Goal: Task Accomplishment & Management: Complete application form

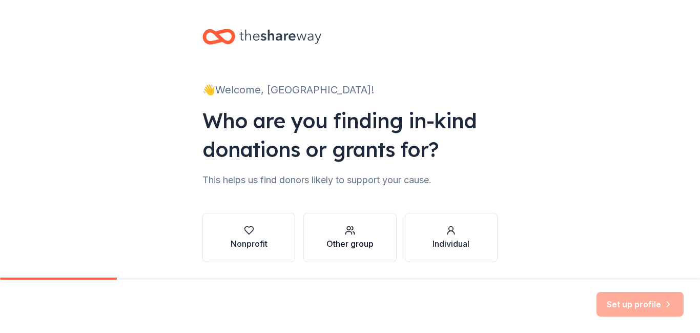
click at [353, 241] on div "Other group" at bounding box center [350, 243] width 47 height 12
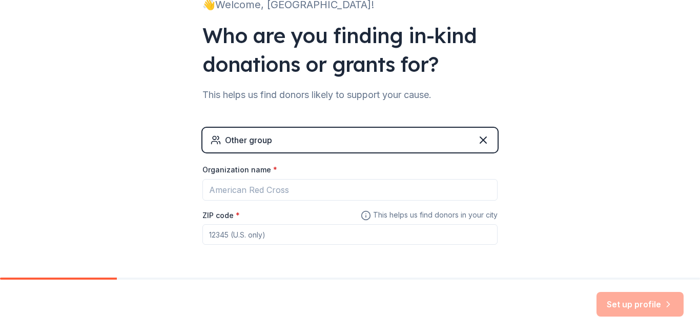
scroll to position [115, 0]
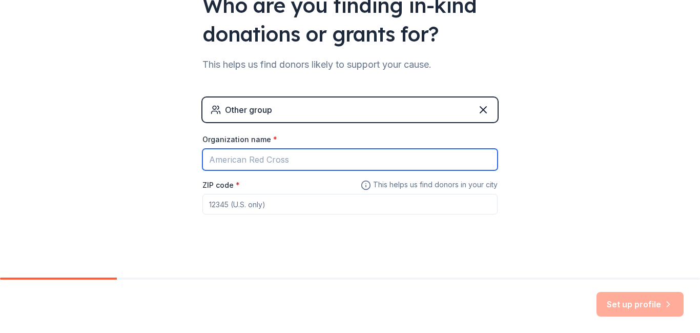
click at [249, 163] on input "Organization name *" at bounding box center [350, 160] width 295 height 22
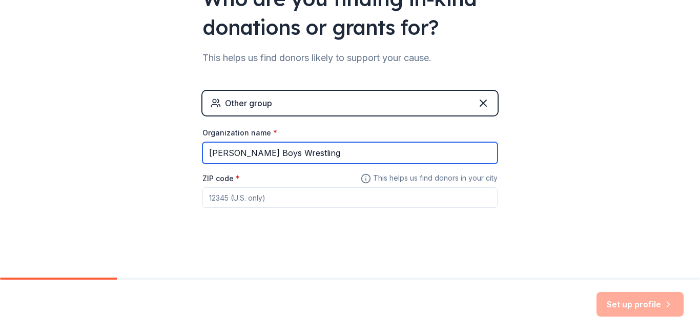
type input "[PERSON_NAME] Boys Wrestling"
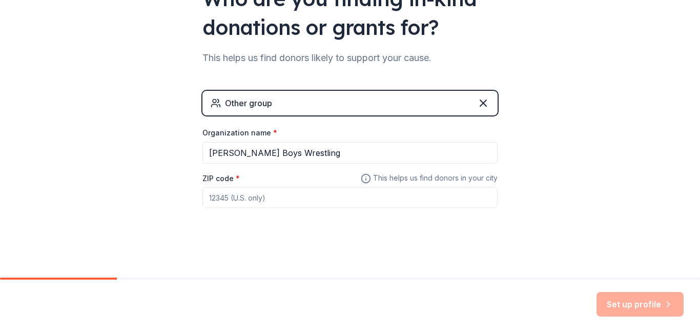
click at [251, 203] on input "ZIP code *" at bounding box center [350, 197] width 295 height 21
type input "18071"
click at [640, 308] on button "Set up profile" at bounding box center [640, 304] width 87 height 25
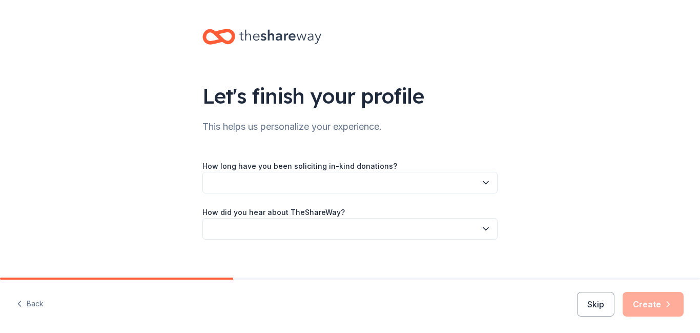
click at [487, 187] on icon "button" at bounding box center [486, 182] width 10 height 10
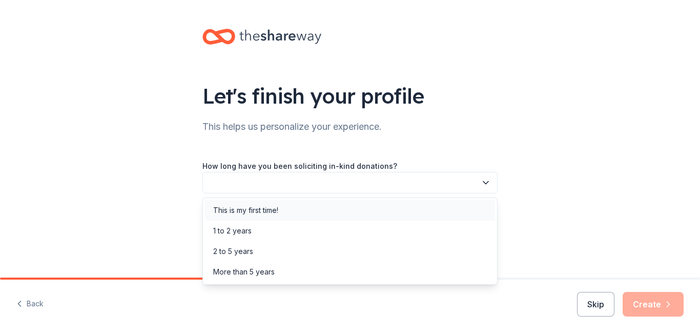
click at [286, 212] on div "This is my first time!" at bounding box center [350, 210] width 290 height 21
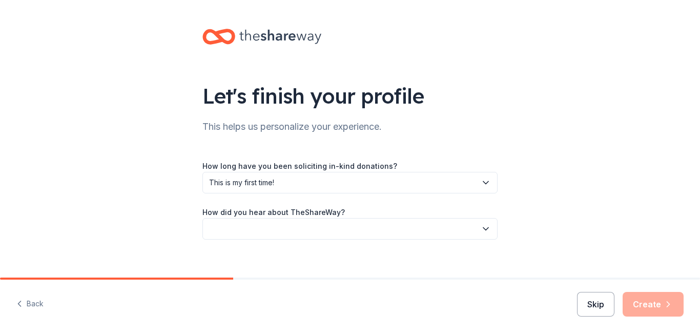
click at [599, 308] on button "Skip" at bounding box center [595, 304] width 37 height 25
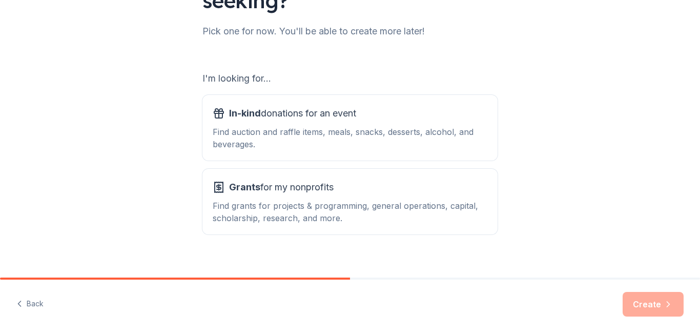
scroll to position [136, 0]
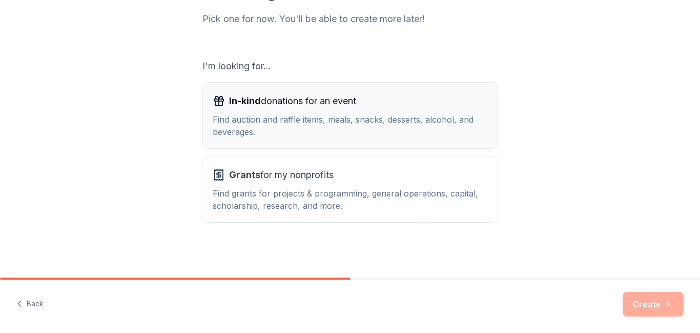
click at [347, 123] on div "Find auction and raffle items, meals, snacks, desserts, alcohol, and beverages." at bounding box center [350, 125] width 275 height 25
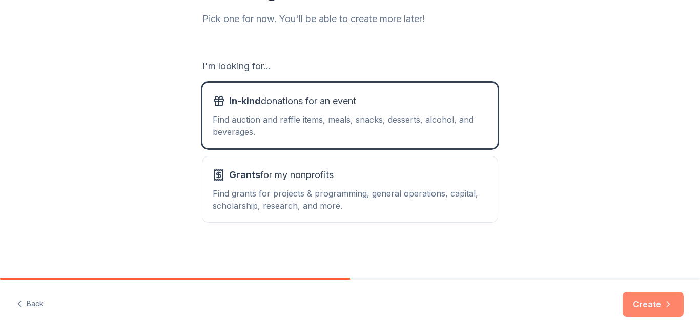
click at [648, 304] on button "Create" at bounding box center [653, 304] width 61 height 25
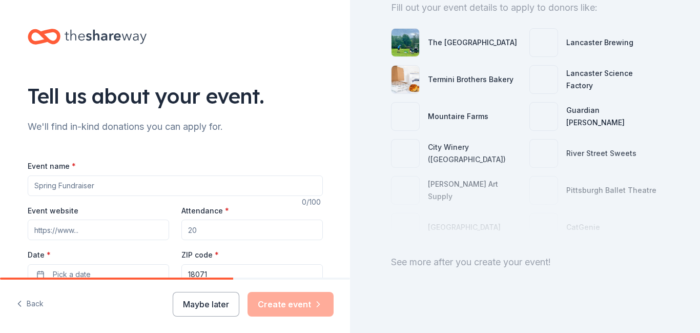
scroll to position [113, 0]
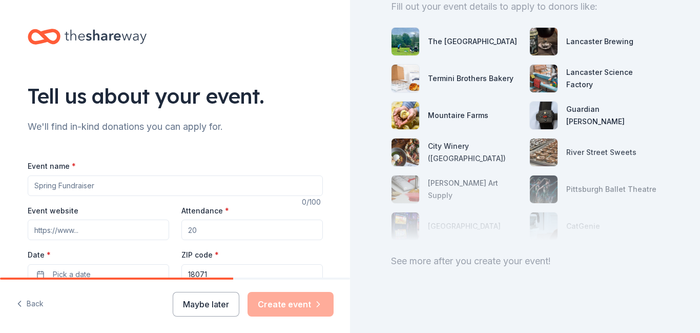
click at [109, 185] on input "Event name *" at bounding box center [175, 185] width 295 height 21
click at [109, 184] on input "5th Annual [PERSON_NAME] Baseball and Wrestling Golf Tournament" at bounding box center [175, 185] width 295 height 21
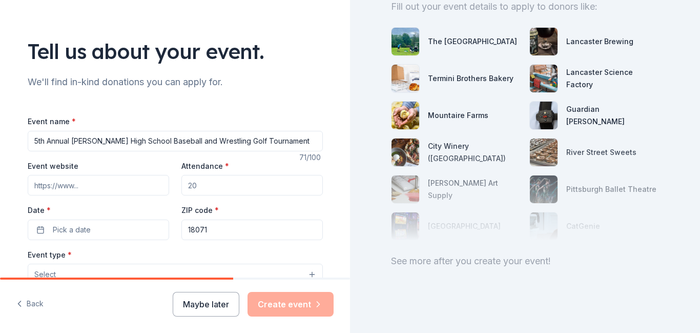
scroll to position [58, 0]
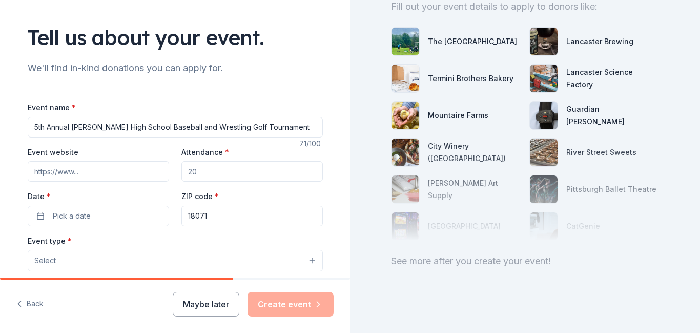
type input "5th Annual [PERSON_NAME] High School Baseball and Wrestling Golf Tournament"
click at [204, 173] on input "Attendance *" at bounding box center [252, 171] width 142 height 21
type input "125"
click at [98, 221] on button "Pick a date" at bounding box center [99, 216] width 142 height 21
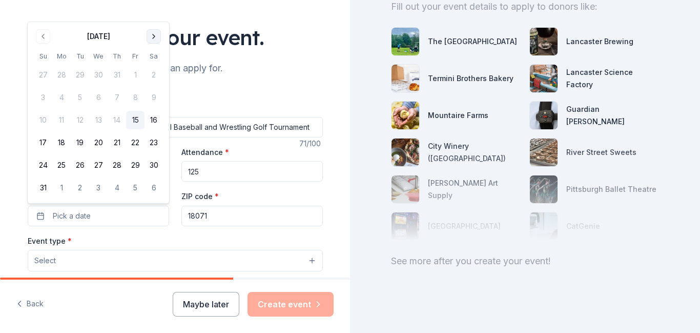
click at [153, 39] on button "Go to next month" at bounding box center [154, 36] width 14 height 14
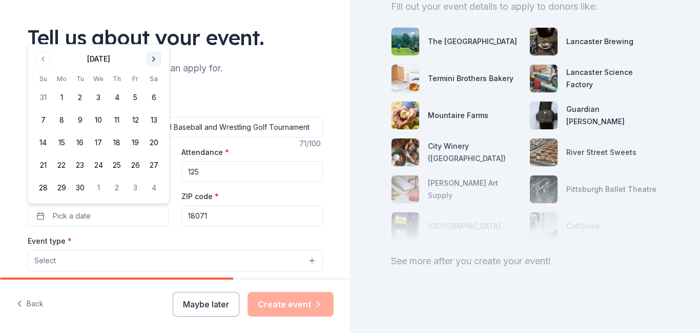
click at [151, 59] on button "Go to next month" at bounding box center [154, 59] width 14 height 14
click at [152, 121] on button "11" at bounding box center [154, 120] width 18 height 18
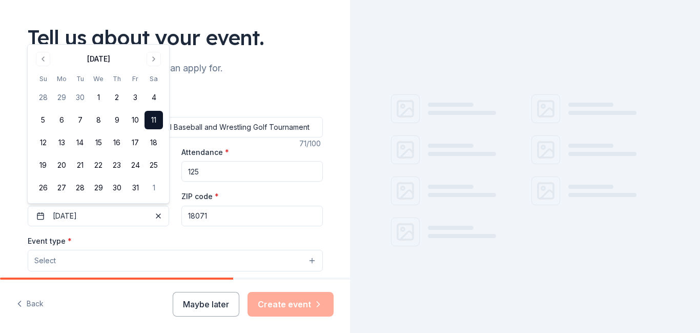
scroll to position [0, 0]
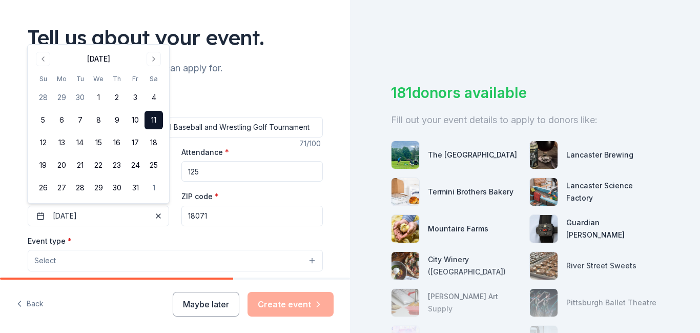
click at [238, 239] on div "Event type * Select" at bounding box center [175, 252] width 295 height 37
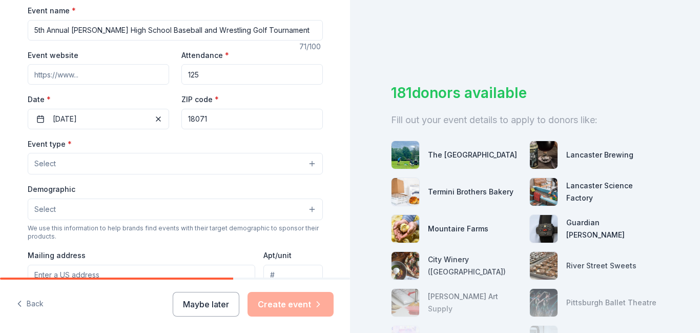
scroll to position [167, 0]
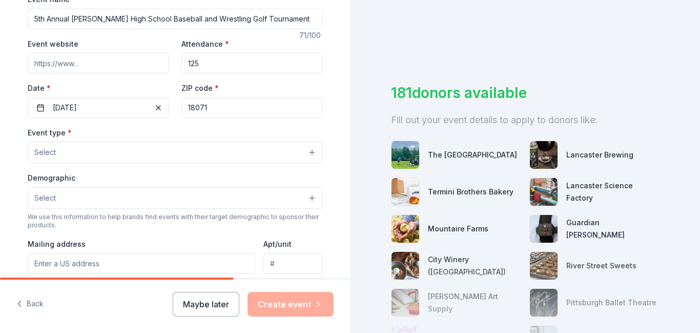
click at [311, 155] on button "Select" at bounding box center [175, 153] width 295 height 22
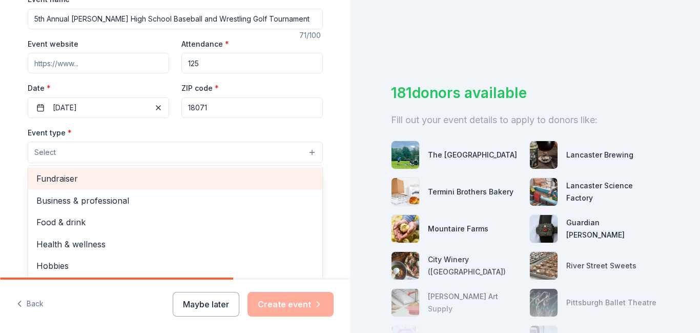
click at [136, 180] on span "Fundraiser" at bounding box center [175, 178] width 278 height 13
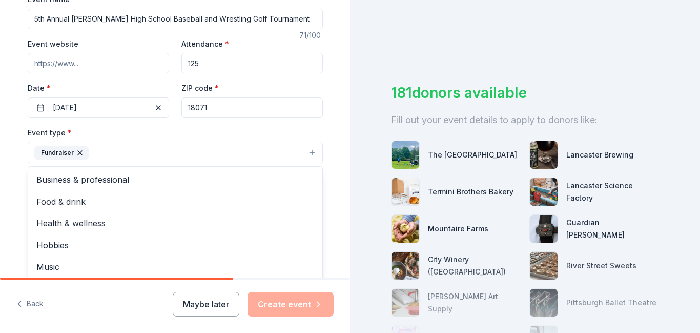
click at [309, 156] on button "Fundraiser" at bounding box center [175, 153] width 295 height 23
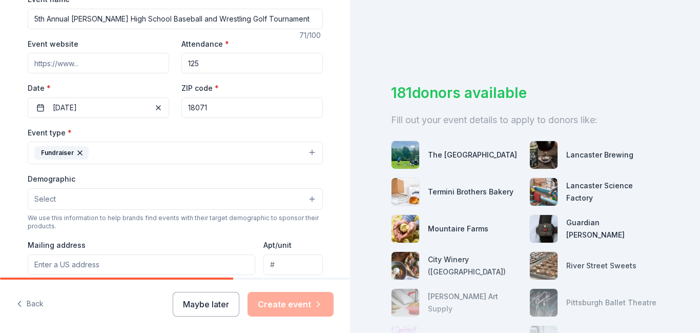
click at [296, 204] on button "Select" at bounding box center [175, 199] width 295 height 22
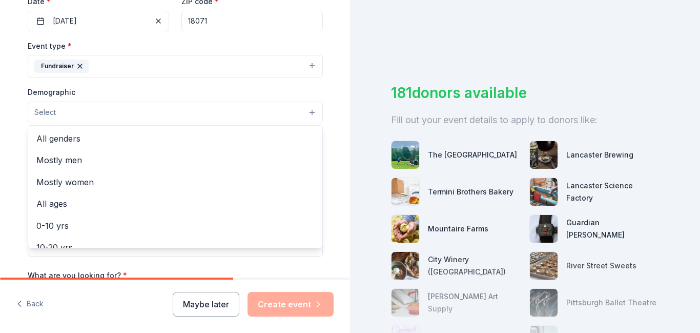
scroll to position [255, 0]
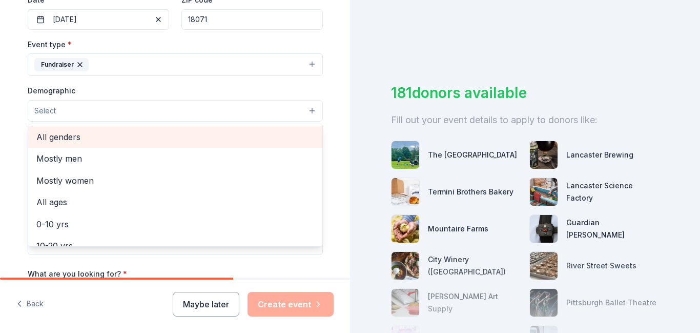
click at [58, 139] on span "All genders" at bounding box center [175, 136] width 278 height 13
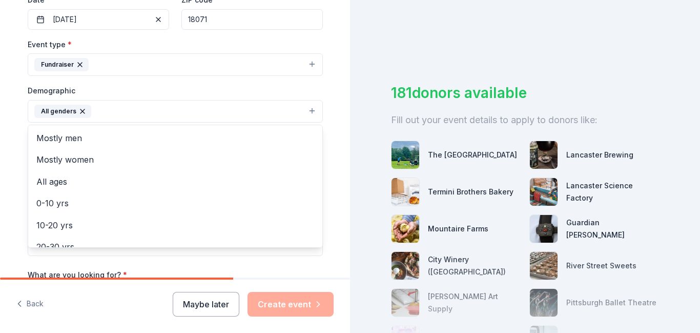
click at [334, 117] on div "Tell us about your event. We'll find in-kind donations you can apply for. Event…" at bounding box center [175, 87] width 328 height 684
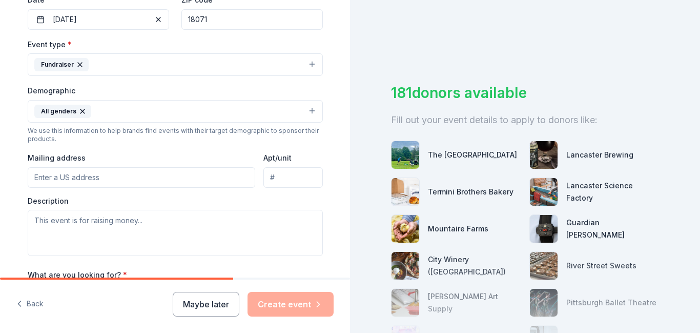
click at [314, 112] on button "All genders" at bounding box center [175, 111] width 295 height 23
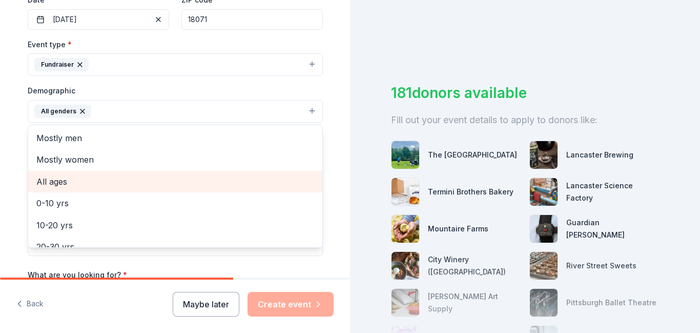
click at [59, 186] on span "All ages" at bounding box center [175, 181] width 278 height 13
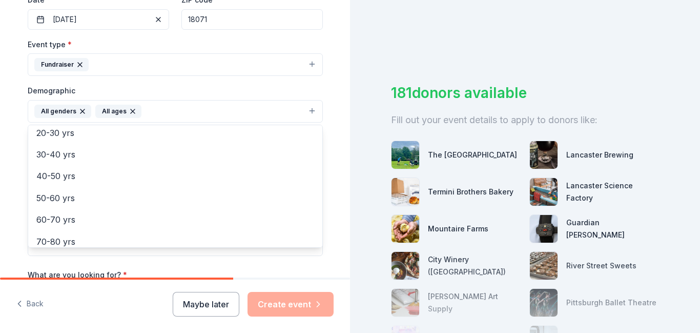
scroll to position [121, 0]
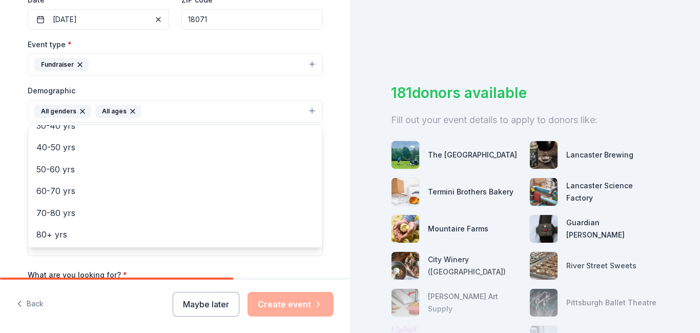
click at [332, 142] on div "Tell us about your event. We'll find in-kind donations you can apply for. Event…" at bounding box center [175, 87] width 328 height 684
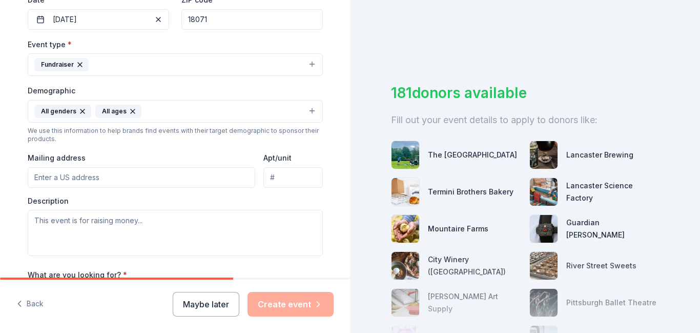
click at [77, 177] on input "Mailing address" at bounding box center [142, 177] width 228 height 21
type input "[STREET_ADDRESS]"
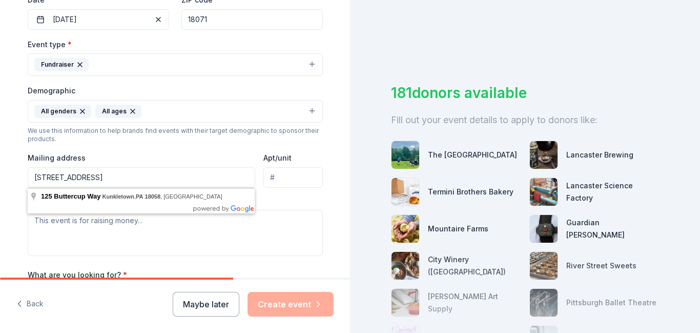
drag, startPoint x: 190, startPoint y: 179, endPoint x: 39, endPoint y: 173, distance: 150.3
click at [39, 173] on input "[STREET_ADDRESS]" at bounding box center [142, 177] width 228 height 21
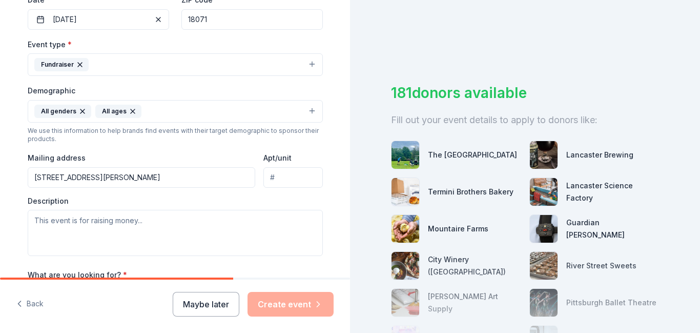
type input "[STREET_ADDRESS][PERSON_NAME]"
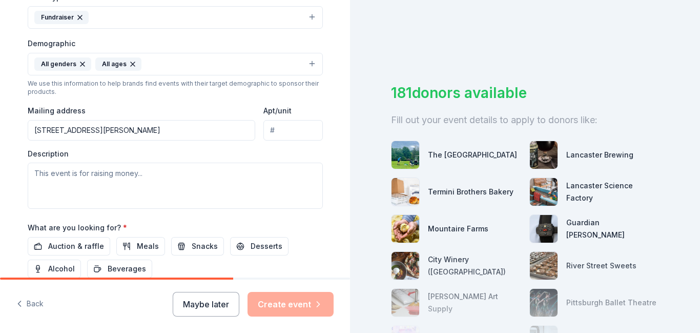
scroll to position [308, 0]
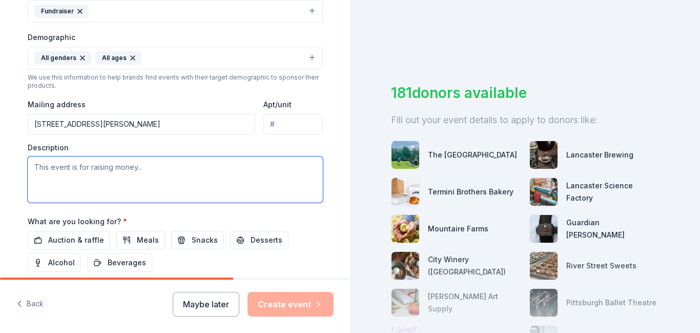
click at [132, 172] on textarea at bounding box center [175, 179] width 295 height 46
click at [135, 167] on textarea "Our teams join up annually to raise money for equipment" at bounding box center [175, 179] width 295 height 46
click at [246, 165] on textarea "Our teams join up annually to help raise money for equipment" at bounding box center [175, 179] width 295 height 46
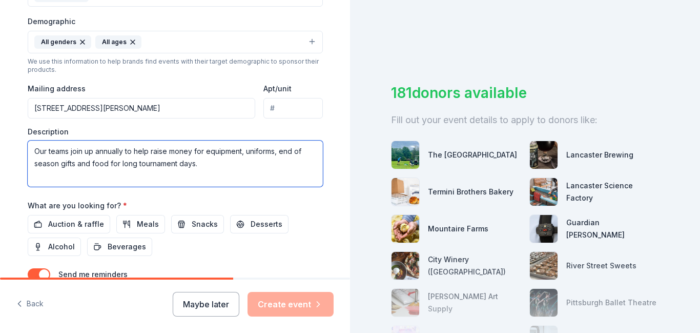
scroll to position [332, 0]
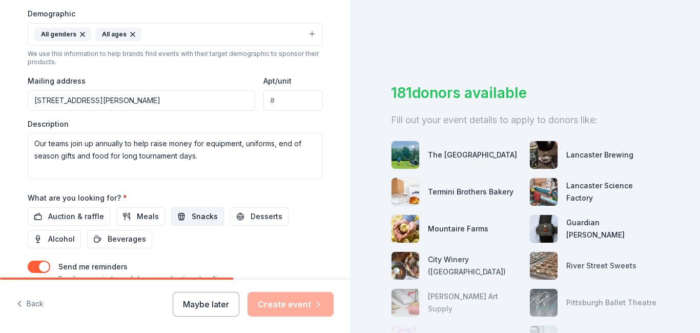
click at [193, 217] on span "Snacks" at bounding box center [205, 216] width 26 height 12
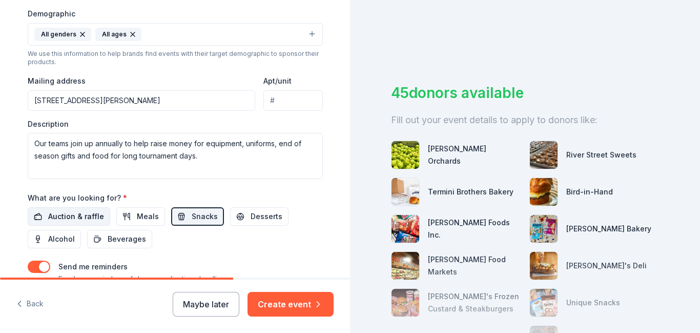
click at [50, 216] on span "Auction & raffle" at bounding box center [76, 216] width 56 height 12
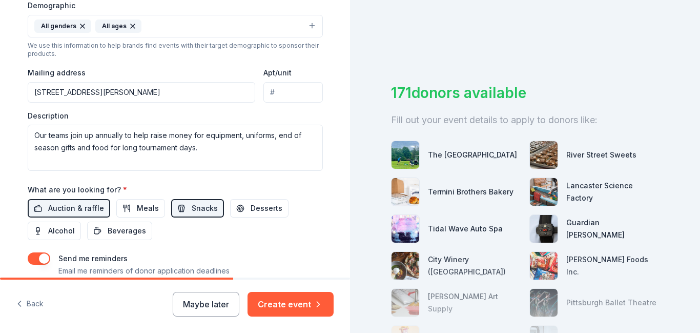
scroll to position [345, 0]
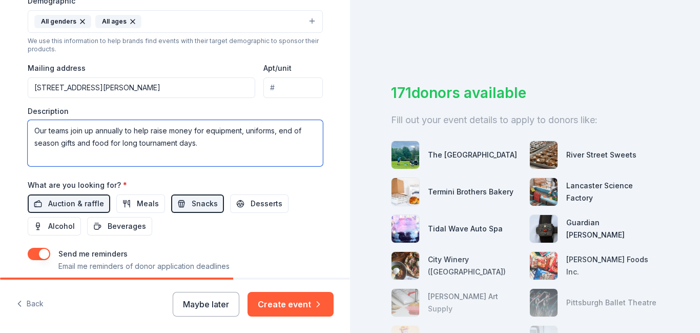
click at [206, 141] on textarea "Our teams join up annually to help raise money for equipment, uniforms, end of …" at bounding box center [175, 143] width 295 height 46
click at [135, 129] on textarea "Our teams join up annually to help raise money for equipment, uniforms, end of …" at bounding box center [175, 143] width 295 height 46
click at [158, 156] on textarea "Our teams join up annually to run a golf tournament to help raise money for equ…" at bounding box center [175, 143] width 295 height 46
click at [196, 155] on textarea "Our teams join up annually to run a golf tournament to help raise money for equ…" at bounding box center [175, 143] width 295 height 46
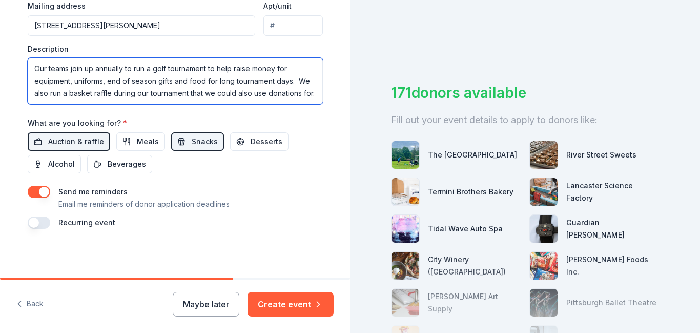
scroll to position [406, 0]
type textarea "Our teams join up annually to run a golf tournament to help raise money for equ…"
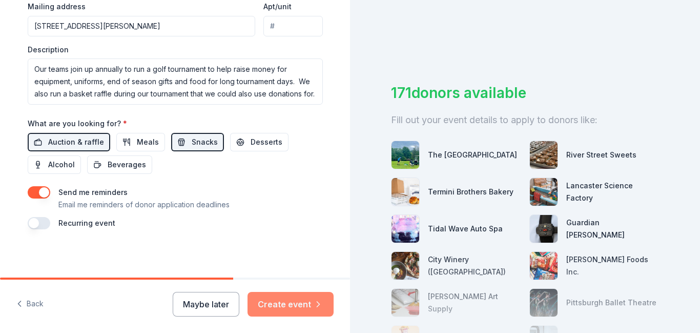
click at [310, 308] on button "Create event" at bounding box center [291, 304] width 86 height 25
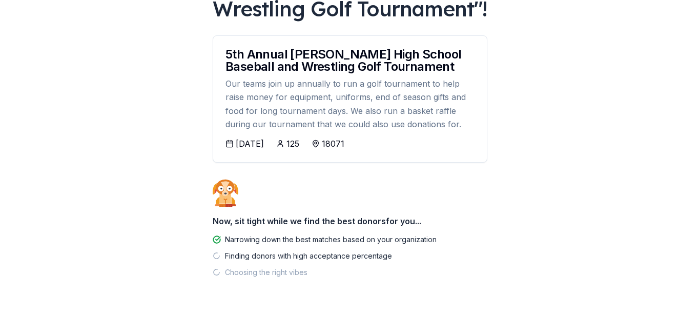
scroll to position [170, 0]
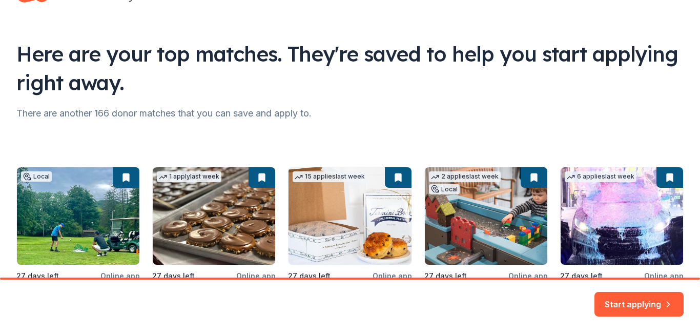
scroll to position [154, 0]
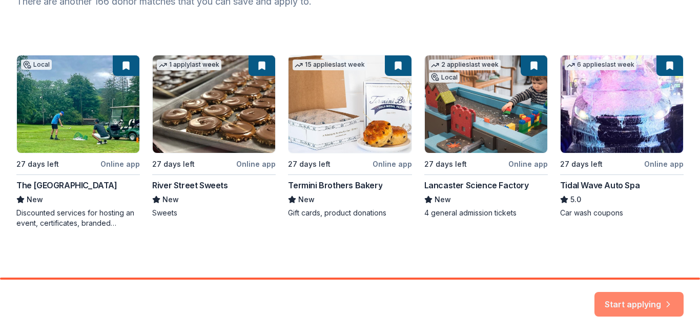
click at [647, 305] on button "Start applying" at bounding box center [639, 298] width 89 height 25
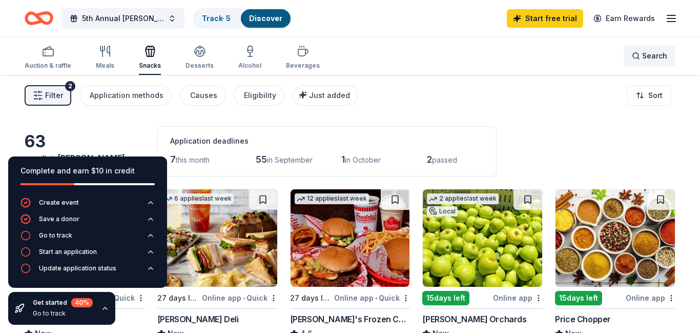
click at [648, 58] on span "Search" at bounding box center [654, 56] width 25 height 12
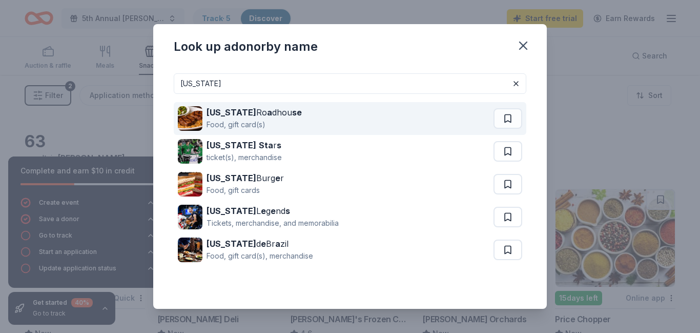
type input "[US_STATE]"
click at [241, 124] on div "Food, gift card(s)" at bounding box center [254, 124] width 95 height 12
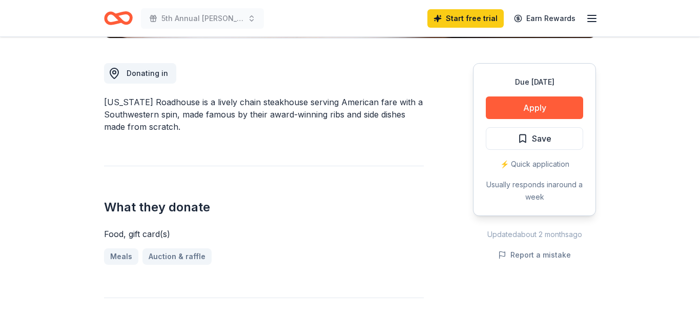
scroll to position [276, 0]
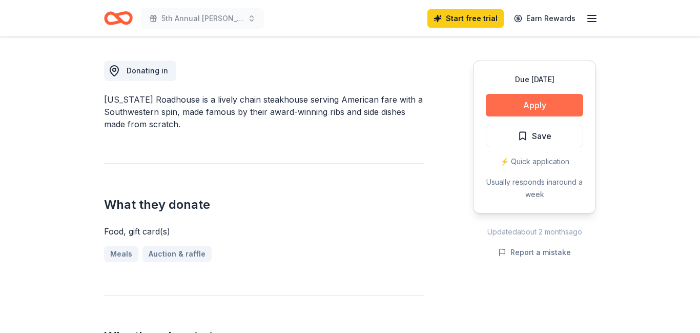
click at [549, 107] on button "Apply" at bounding box center [534, 105] width 97 height 23
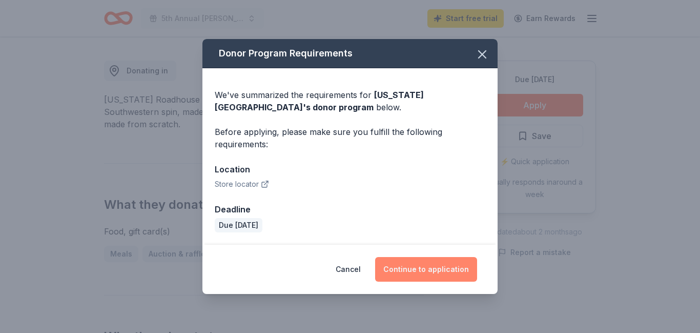
click at [434, 269] on button "Continue to application" at bounding box center [426, 269] width 102 height 25
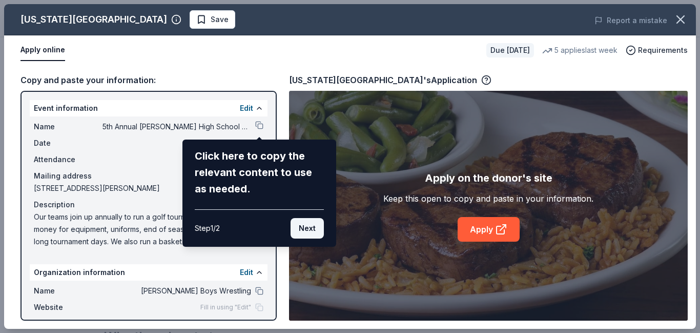
click at [307, 228] on button "Next" at bounding box center [307, 228] width 33 height 21
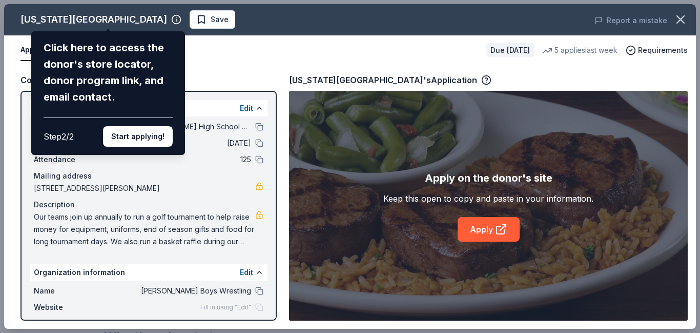
click at [235, 68] on div "Texas Roadhouse Click here to access the donor's store locator, donor program l…" at bounding box center [350, 166] width 692 height 325
click at [260, 127] on div "Texas Roadhouse Click here to access the donor's store locator, donor program l…" at bounding box center [350, 166] width 692 height 325
click at [160, 126] on button "Start applying!" at bounding box center [138, 136] width 70 height 21
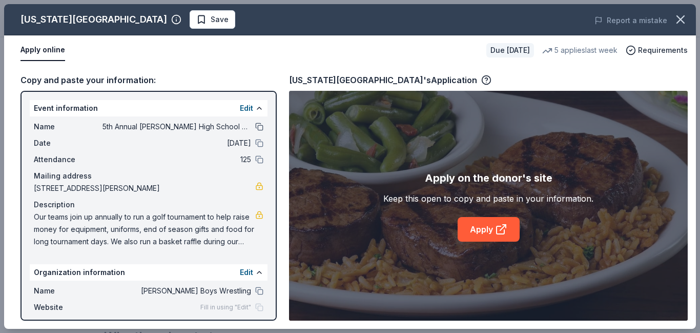
click at [259, 129] on button at bounding box center [259, 127] width 8 height 8
click at [477, 231] on link "Apply" at bounding box center [489, 229] width 62 height 25
click at [665, 49] on span "Requirements" at bounding box center [663, 50] width 50 height 12
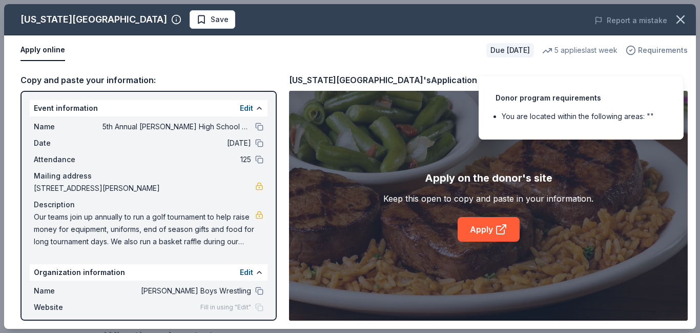
click at [665, 49] on span "Requirements" at bounding box center [663, 50] width 50 height 12
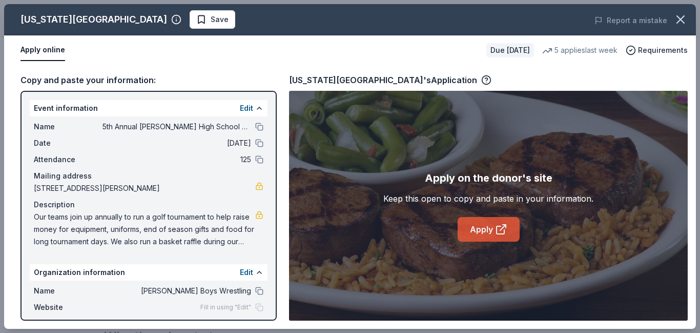
click at [500, 228] on icon at bounding box center [501, 229] width 12 height 12
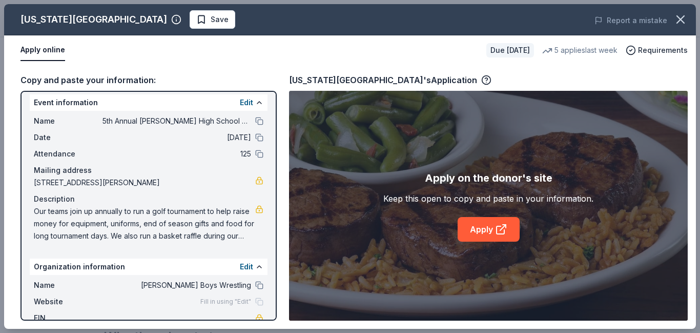
scroll to position [0, 0]
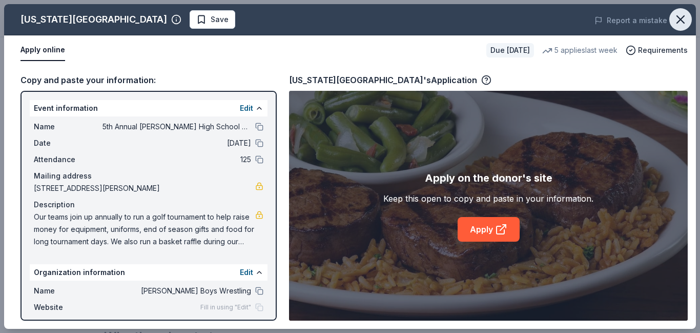
click at [681, 21] on icon "button" at bounding box center [680, 19] width 7 height 7
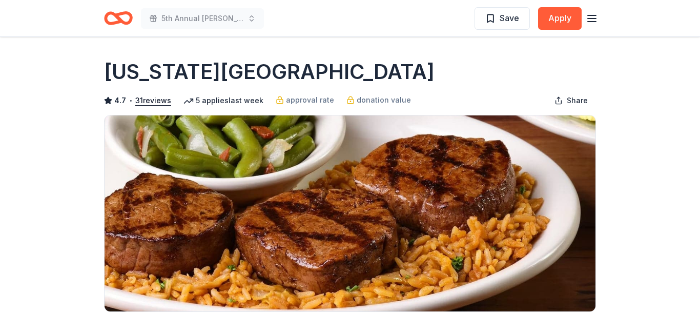
click at [591, 21] on icon "button" at bounding box center [592, 18] width 12 height 12
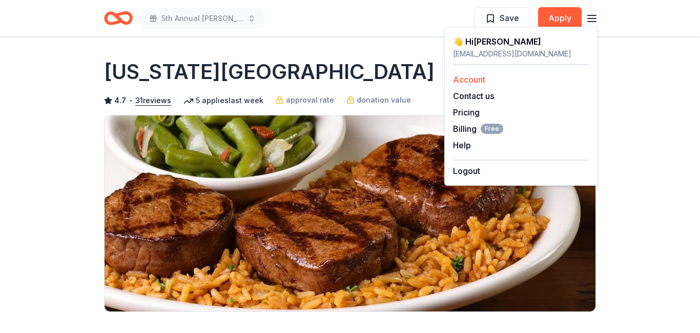
click at [484, 80] on link "Account" at bounding box center [469, 79] width 32 height 10
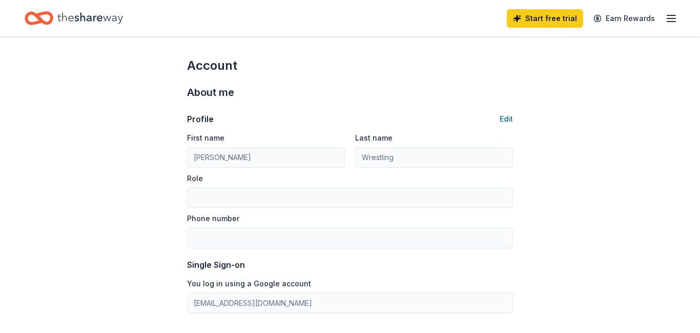
click at [670, 21] on icon "button" at bounding box center [671, 18] width 12 height 12
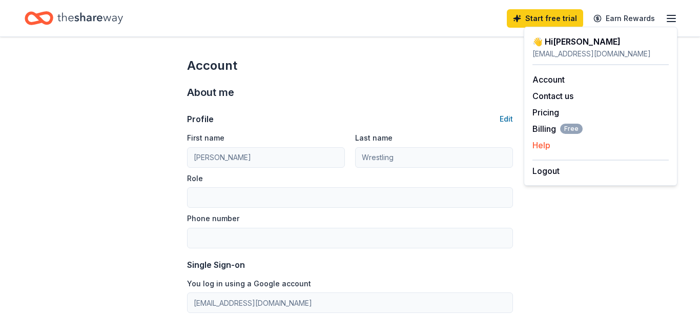
click at [547, 148] on button "Help" at bounding box center [542, 145] width 18 height 12
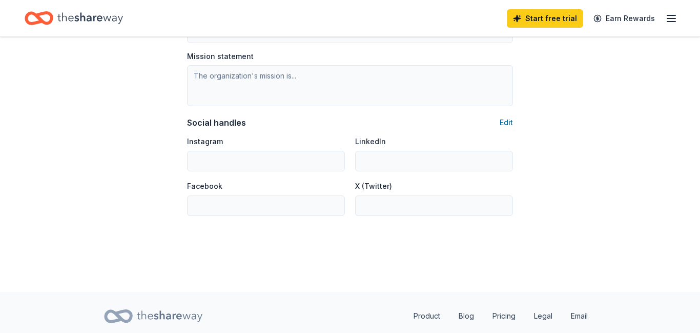
scroll to position [660, 0]
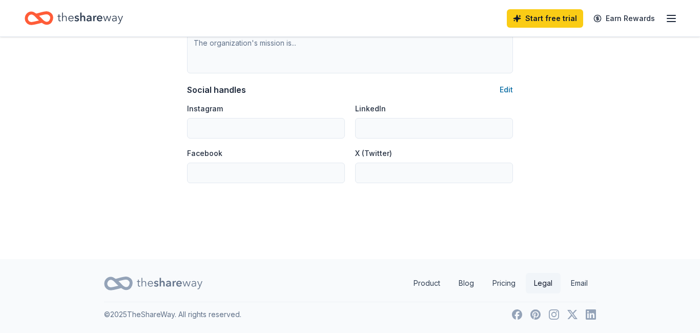
click at [541, 283] on link "Legal" at bounding box center [543, 283] width 35 height 21
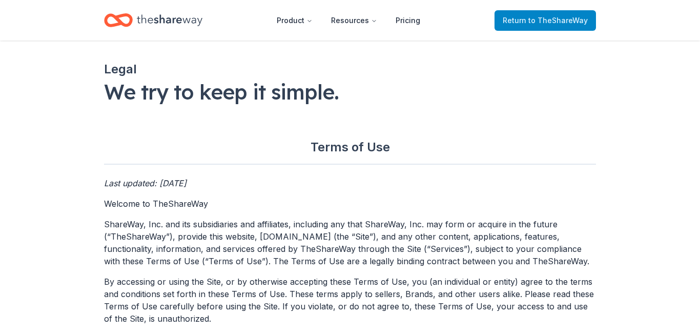
click at [549, 22] on span "to TheShareWay" at bounding box center [558, 20] width 59 height 9
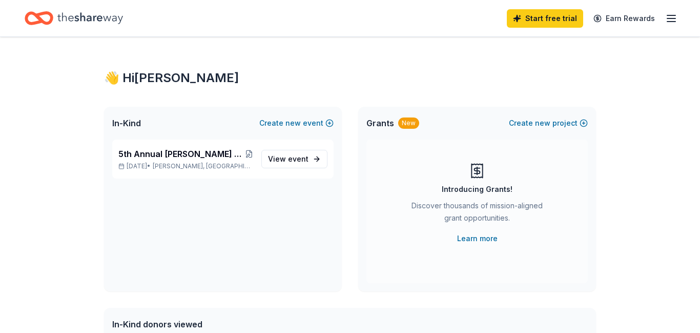
click at [673, 18] on line "button" at bounding box center [672, 18] width 8 height 0
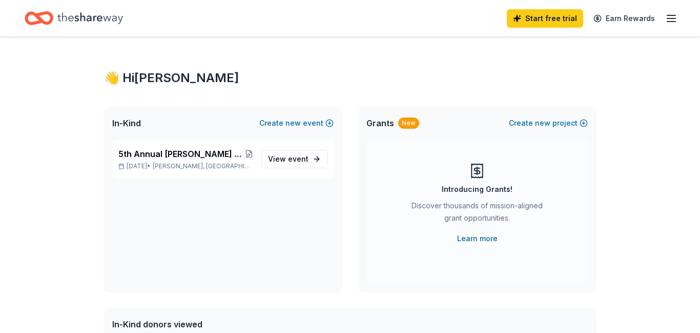
click at [671, 19] on icon "button" at bounding box center [671, 18] width 12 height 12
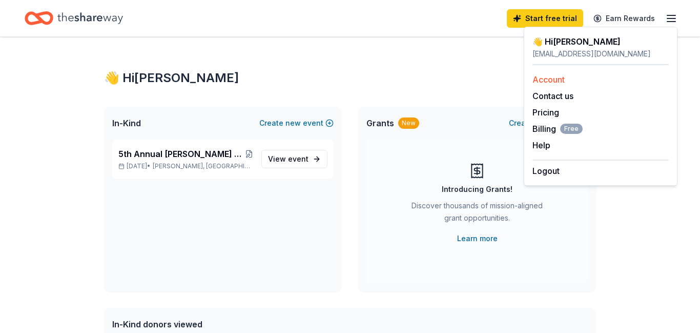
click at [560, 80] on link "Account" at bounding box center [549, 79] width 32 height 10
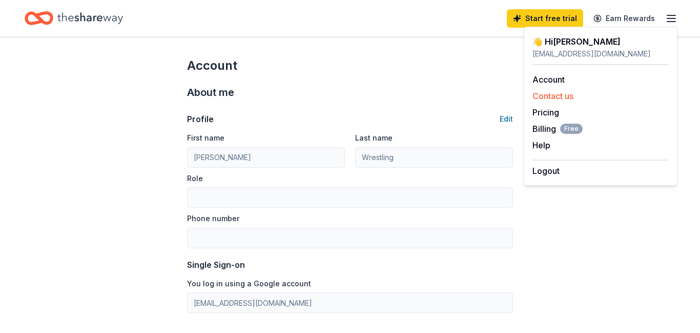
click at [556, 95] on button "Contact us" at bounding box center [553, 96] width 41 height 12
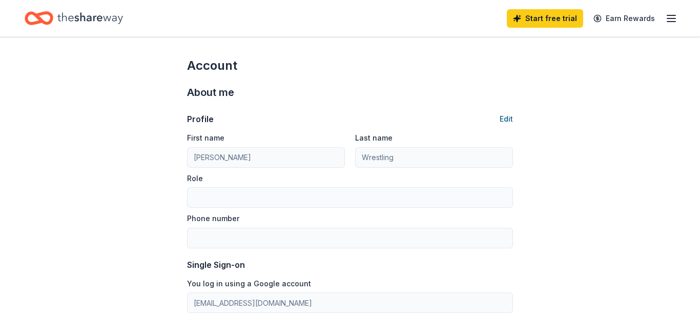
click at [505, 118] on button "Edit" at bounding box center [506, 119] width 13 height 12
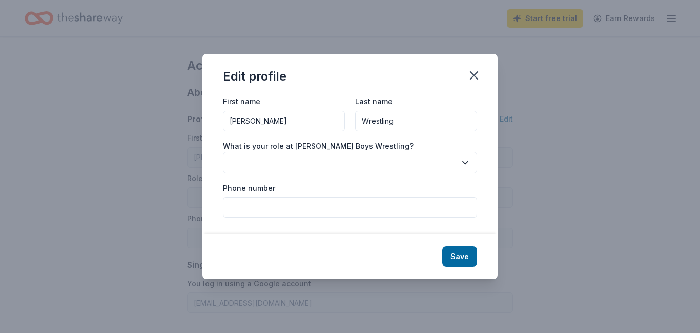
click at [280, 120] on input "[PERSON_NAME]" at bounding box center [284, 121] width 122 height 21
type input "P"
click at [403, 123] on input "Wrestling" at bounding box center [416, 121] width 122 height 21
type input "W"
click at [460, 261] on button "Save" at bounding box center [459, 256] width 35 height 21
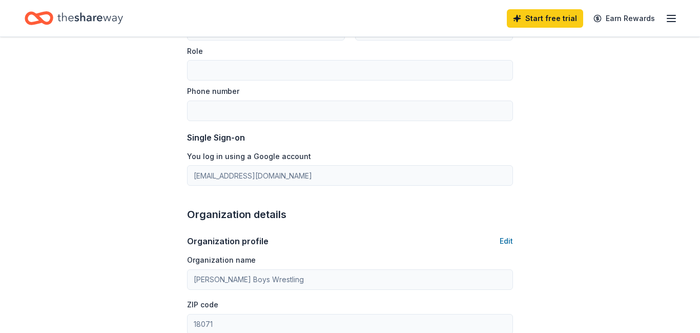
scroll to position [128, 0]
click at [507, 241] on button "Edit" at bounding box center [506, 240] width 13 height 12
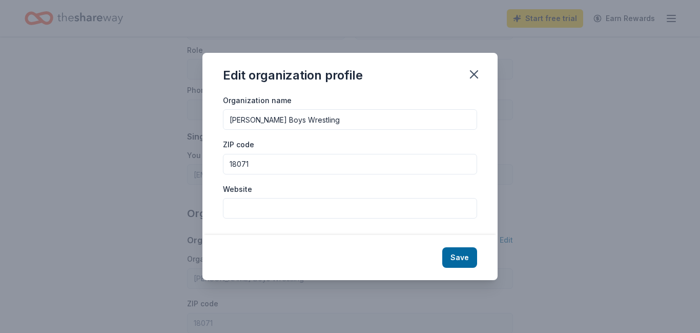
click at [336, 122] on input "[PERSON_NAME] Boys Wrestling" at bounding box center [350, 119] width 254 height 21
type input "P"
click at [256, 167] on input "18071" at bounding box center [350, 164] width 254 height 21
type input "1"
click at [468, 252] on button "Save" at bounding box center [459, 257] width 35 height 21
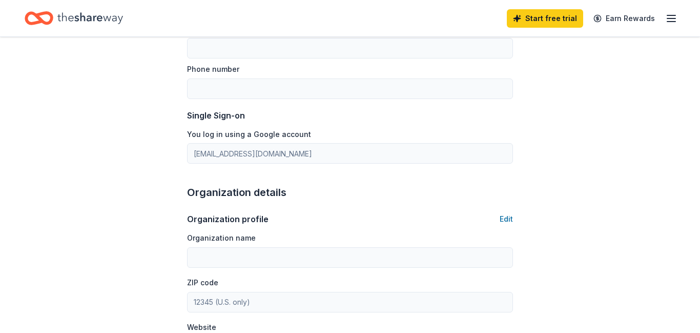
scroll to position [0, 0]
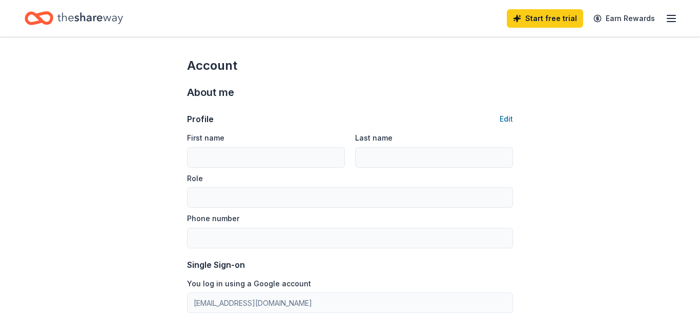
click at [668, 23] on icon "button" at bounding box center [671, 18] width 12 height 12
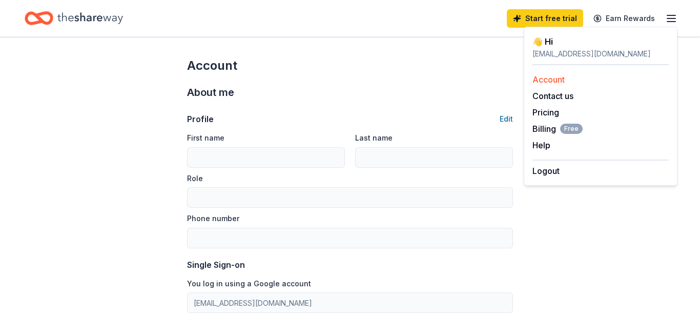
click at [556, 79] on link "Account" at bounding box center [549, 79] width 32 height 10
click at [87, 15] on icon "Home" at bounding box center [90, 18] width 66 height 21
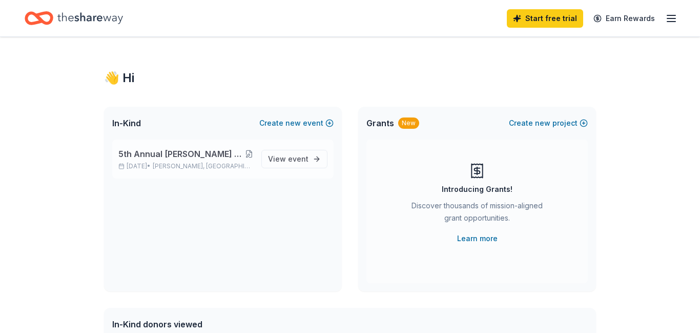
click at [252, 153] on button at bounding box center [249, 154] width 8 height 8
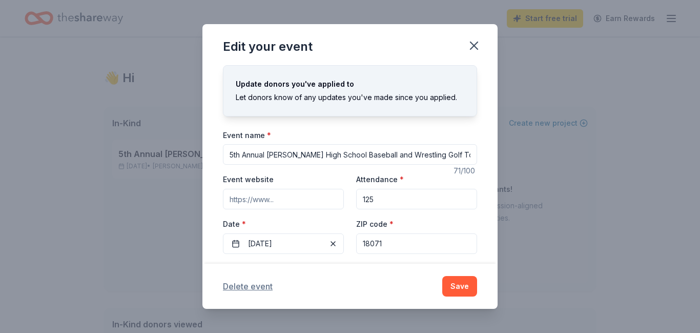
click at [257, 285] on button "Delete event" at bounding box center [248, 286] width 50 height 12
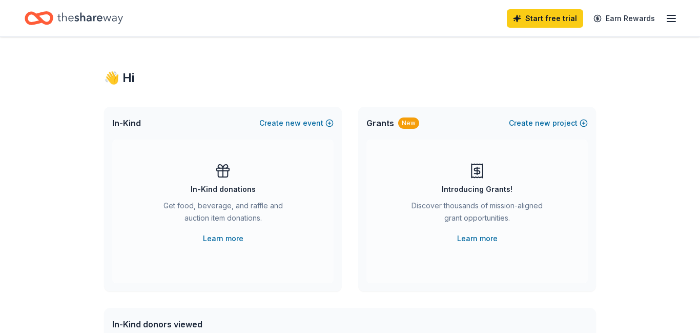
click at [671, 22] on line "button" at bounding box center [672, 22] width 8 height 0
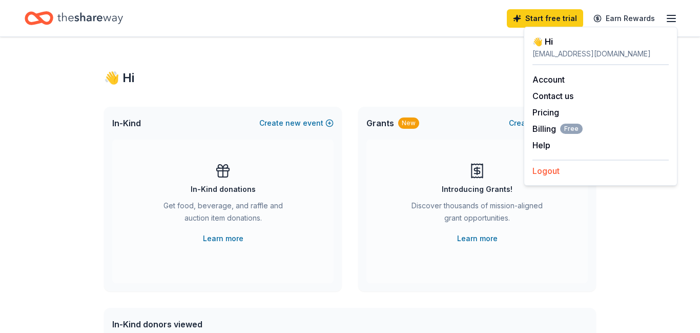
click at [548, 172] on button "Logout" at bounding box center [546, 171] width 27 height 12
